Goal: Task Accomplishment & Management: Complete application form

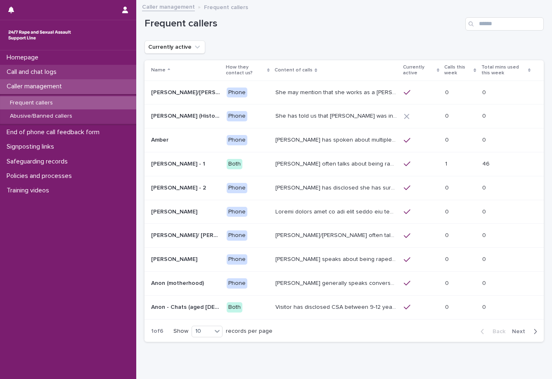
click at [38, 70] on p "Call and chat logs" at bounding box center [33, 72] width 60 height 8
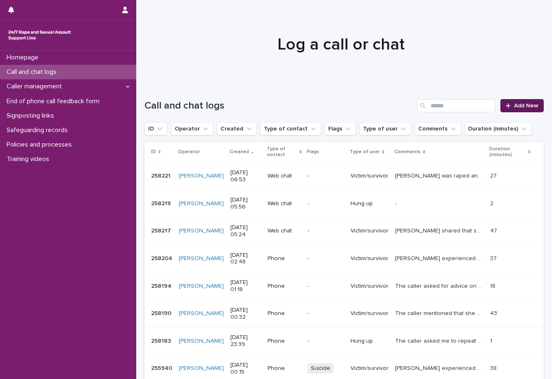
click at [516, 104] on span "Add New" at bounding box center [526, 106] width 24 height 6
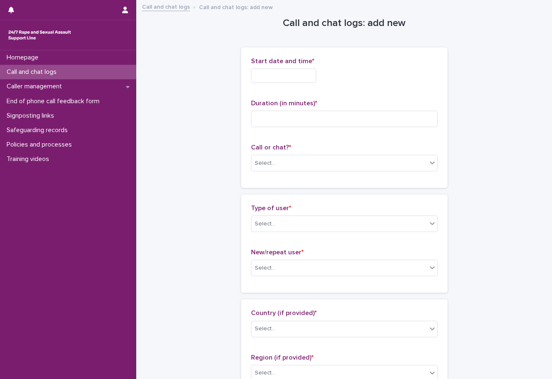
click at [300, 76] on input "text" at bounding box center [283, 75] width 65 height 14
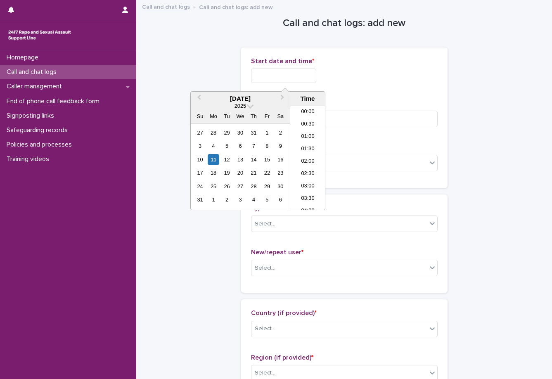
scroll to position [491, 0]
click at [298, 143] on li "21:00" at bounding box center [307, 141] width 35 height 12
click at [303, 76] on input "**********" at bounding box center [283, 75] width 65 height 14
type input "**********"
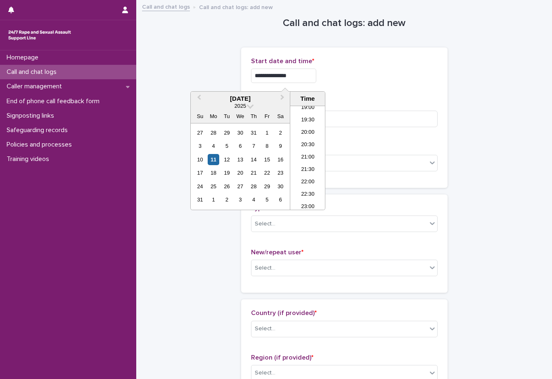
click at [382, 73] on div "**********" at bounding box center [344, 75] width 186 height 14
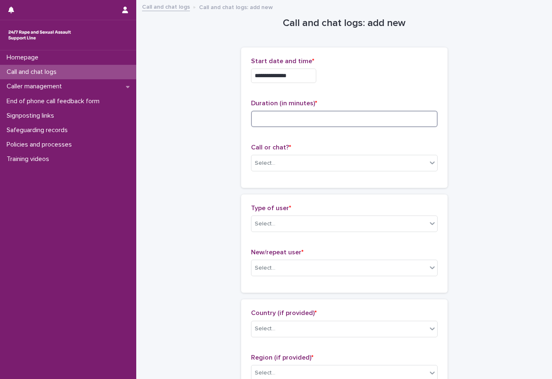
click at [303, 126] on input at bounding box center [344, 119] width 186 height 17
type input "**"
click at [304, 156] on div "Select..." at bounding box center [338, 163] width 175 height 14
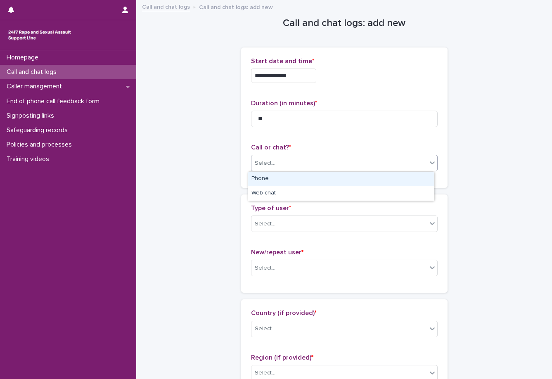
click at [264, 179] on div "Phone" at bounding box center [341, 179] width 186 height 14
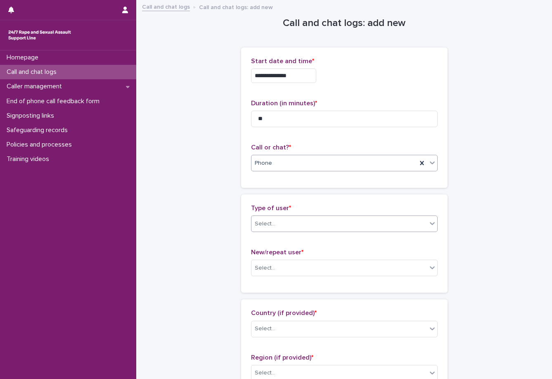
click at [280, 222] on div "Select..." at bounding box center [338, 224] width 175 height 14
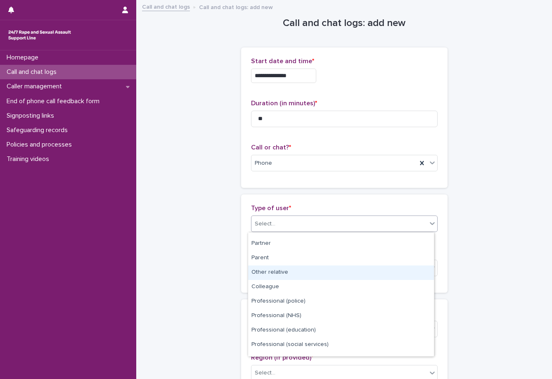
scroll to position [0, 0]
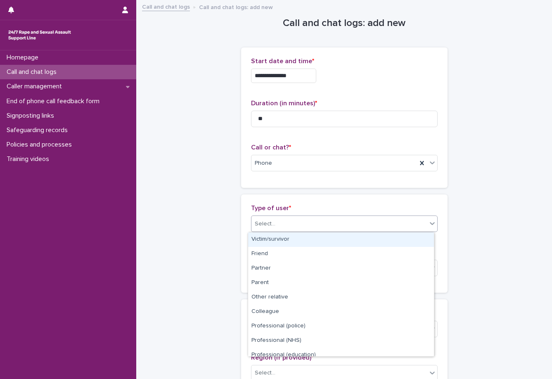
click at [268, 240] on div "Victim/survivor" at bounding box center [341, 239] width 186 height 14
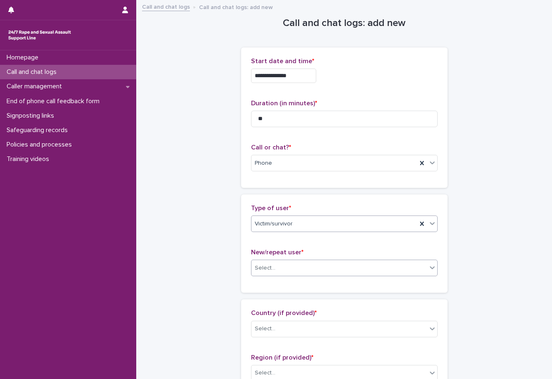
click at [281, 271] on div "Select..." at bounding box center [338, 268] width 175 height 14
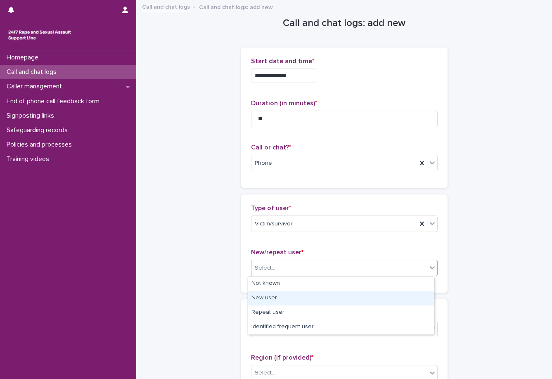
click at [272, 301] on div "New user" at bounding box center [341, 298] width 186 height 14
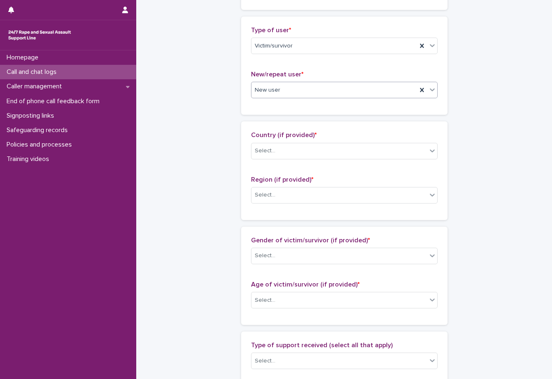
scroll to position [206, 0]
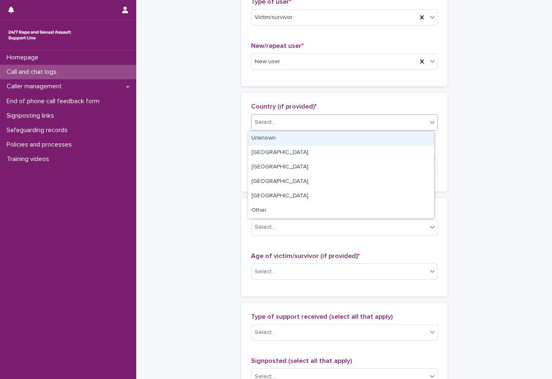
click at [278, 127] on div "Select..." at bounding box center [338, 123] width 175 height 14
click at [270, 138] on div "Unknown" at bounding box center [341, 138] width 186 height 14
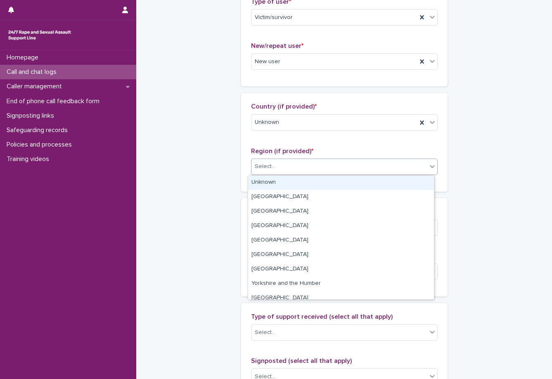
click at [277, 172] on div "Select..." at bounding box center [338, 167] width 175 height 14
drag, startPoint x: 270, startPoint y: 186, endPoint x: 273, endPoint y: 191, distance: 4.8
click at [270, 186] on div "Unknown" at bounding box center [341, 182] width 186 height 14
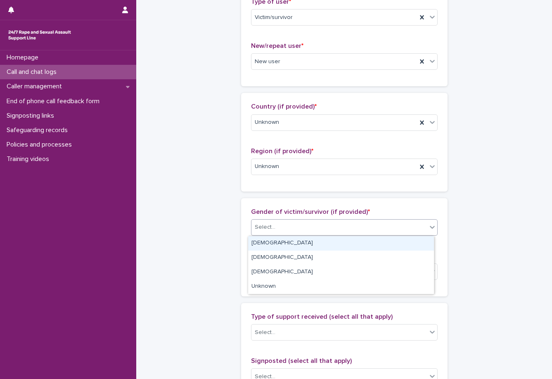
click at [302, 232] on div "Select..." at bounding box center [338, 227] width 175 height 14
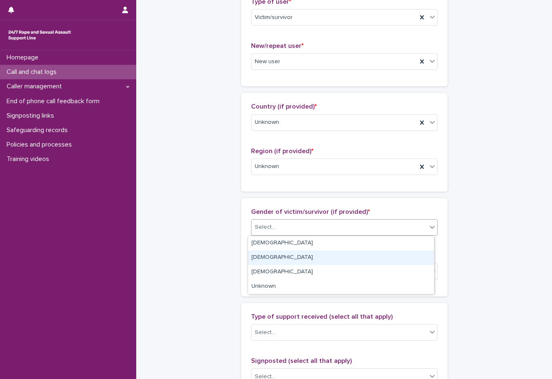
click at [262, 254] on div "[DEMOGRAPHIC_DATA]" at bounding box center [341, 257] width 186 height 14
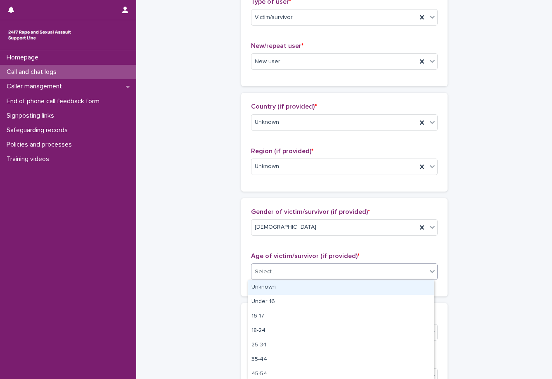
click at [291, 275] on div "Select..." at bounding box center [338, 272] width 175 height 14
click at [270, 286] on div "Unknown" at bounding box center [341, 287] width 186 height 14
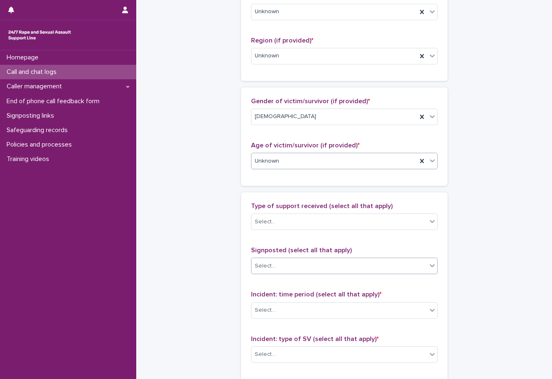
scroll to position [330, 0]
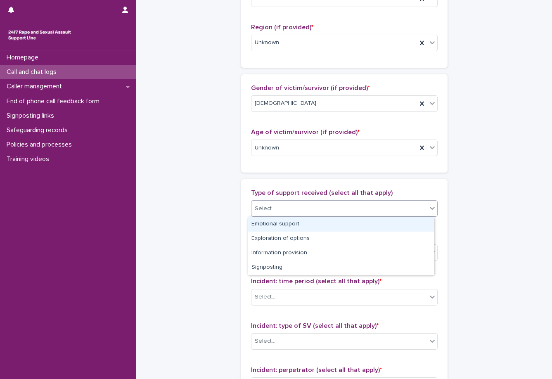
click at [282, 214] on div "Select..." at bounding box center [338, 209] width 175 height 14
click at [276, 221] on div "Emotional support" at bounding box center [341, 224] width 186 height 14
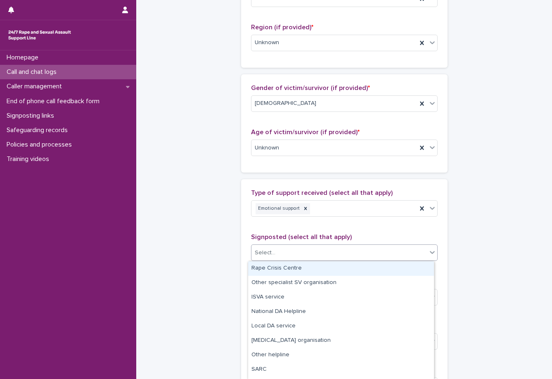
click at [276, 254] on div "Select..." at bounding box center [338, 253] width 175 height 14
click at [236, 243] on div "**********" at bounding box center [343, 117] width 399 height 893
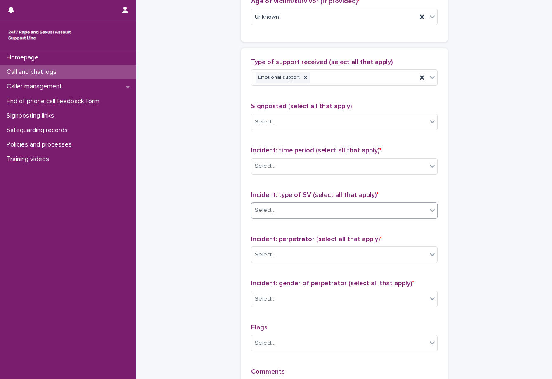
scroll to position [495, 0]
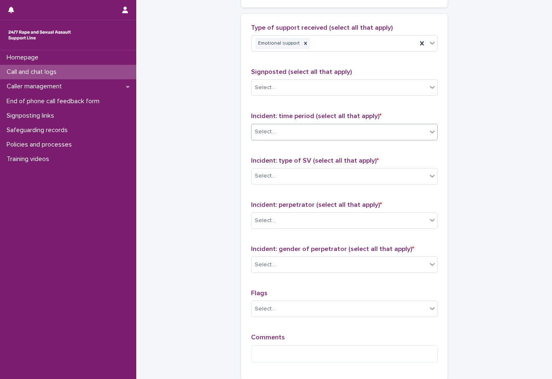
click at [304, 137] on div "Select..." at bounding box center [338, 132] width 175 height 14
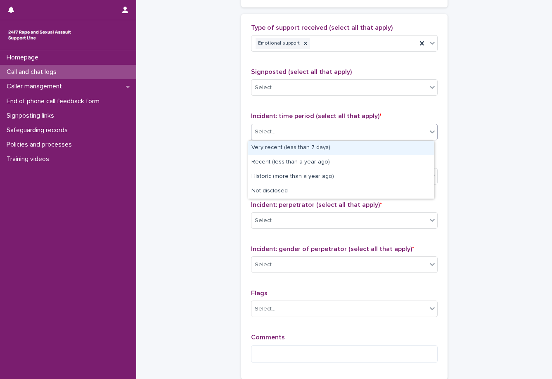
click at [285, 147] on div "Very recent (less than 7 days)" at bounding box center [341, 148] width 186 height 14
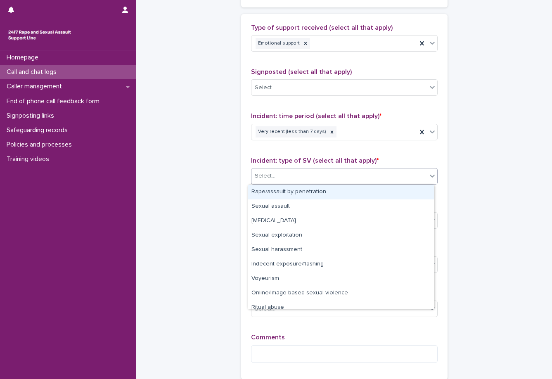
click at [290, 182] on div "Select..." at bounding box center [338, 176] width 175 height 14
